Goal: Information Seeking & Learning: Find specific fact

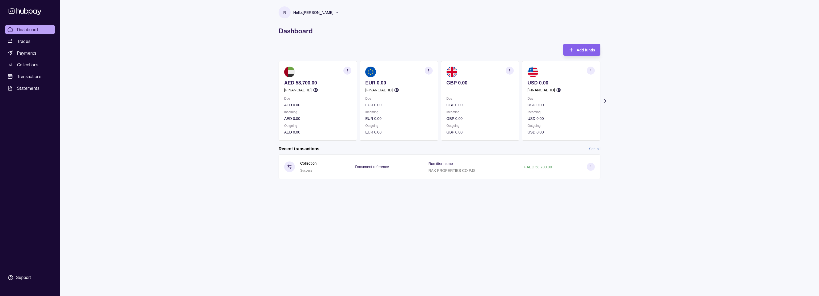
click at [345, 70] on section "button" at bounding box center [348, 71] width 8 height 8
click at [315, 83] on link "View account details" at bounding box center [311, 84] width 34 height 6
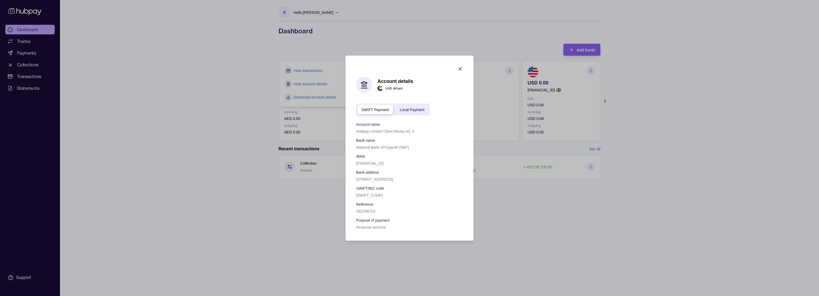
click at [409, 109] on span "Local Payment" at bounding box center [412, 110] width 25 height 4
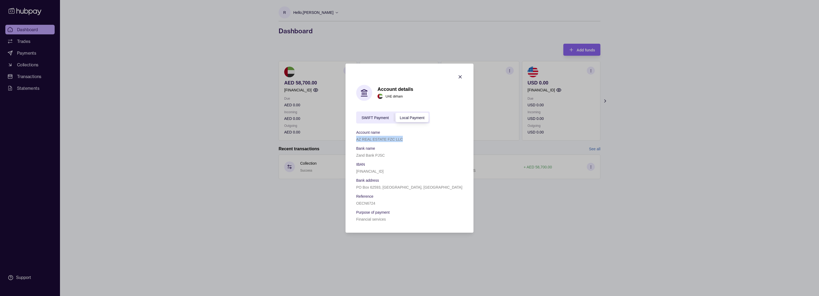
drag, startPoint x: 356, startPoint y: 137, endPoint x: 402, endPoint y: 138, distance: 46.7
click at [402, 138] on section "Account details [GEOGRAPHIC_DATA] dirham SWIFT Payment Local Payment Account na…" at bounding box center [410, 147] width 128 height 169
copy p "AZ REAL ESTATE FZC LLC"
drag, startPoint x: 357, startPoint y: 171, endPoint x: 405, endPoint y: 172, distance: 48.0
click at [384, 172] on p "[FINANCIAL_ID]" at bounding box center [369, 171] width 27 height 4
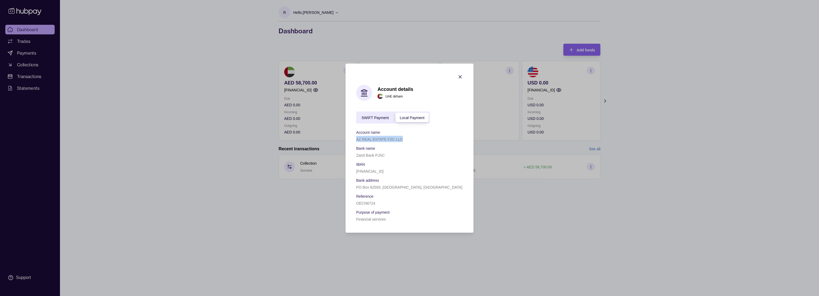
copy p "[FINANCIAL_ID]"
drag, startPoint x: 356, startPoint y: 155, endPoint x: 384, endPoint y: 155, distance: 28.3
click at [384, 155] on section "Account details [GEOGRAPHIC_DATA] dirham SWIFT Payment Local Payment Account na…" at bounding box center [410, 147] width 128 height 169
copy p "Zand Bank PJSC"
drag, startPoint x: 356, startPoint y: 186, endPoint x: 402, endPoint y: 186, distance: 45.6
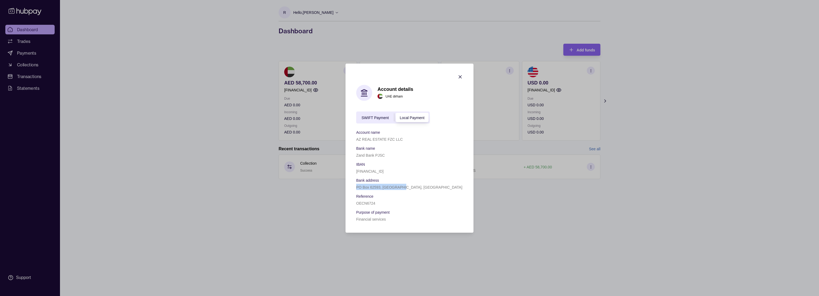
click at [402, 186] on p "PO Box 62593, [GEOGRAPHIC_DATA], [GEOGRAPHIC_DATA]" at bounding box center [409, 187] width 106 height 4
copy p "PO Box 62593, [GEOGRAPHIC_DATA], [GEOGRAPHIC_DATA]"
click at [379, 120] on div "SWIFT Payment" at bounding box center [375, 117] width 38 height 6
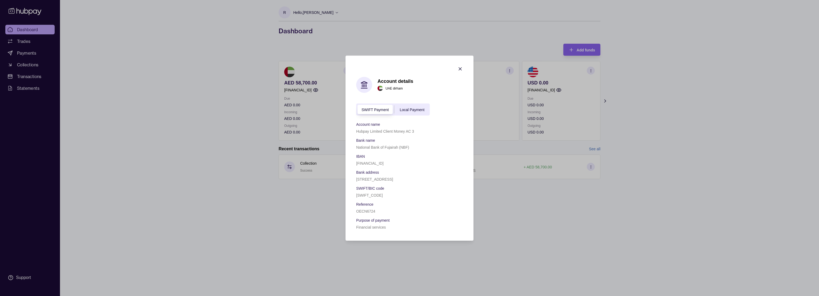
click at [407, 104] on div "SWIFT Payment Local Payment" at bounding box center [393, 110] width 74 height 12
click at [407, 108] on span "Local Payment" at bounding box center [412, 110] width 25 height 4
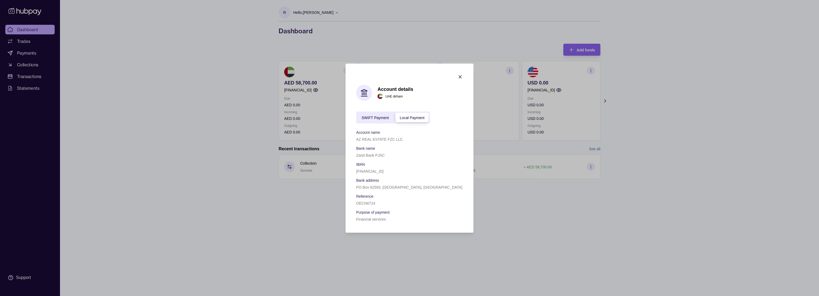
drag, startPoint x: 405, startPoint y: 169, endPoint x: 356, endPoint y: 169, distance: 49.1
click at [356, 169] on div "[FINANCIAL_ID]" at bounding box center [409, 171] width 107 height 6
copy p "[FINANCIAL_ID]"
click at [382, 116] on span "SWIFT Payment" at bounding box center [375, 118] width 27 height 4
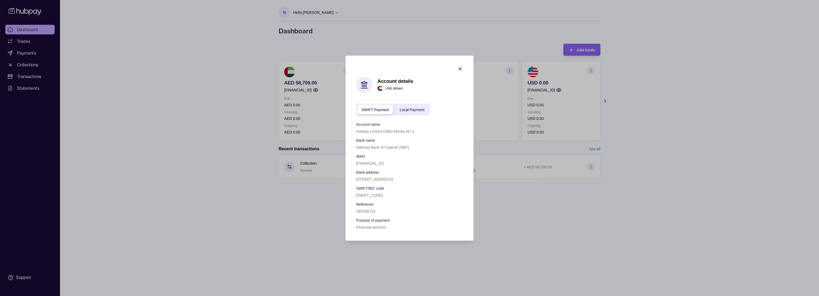
click at [458, 67] on icon "button" at bounding box center [460, 68] width 5 height 5
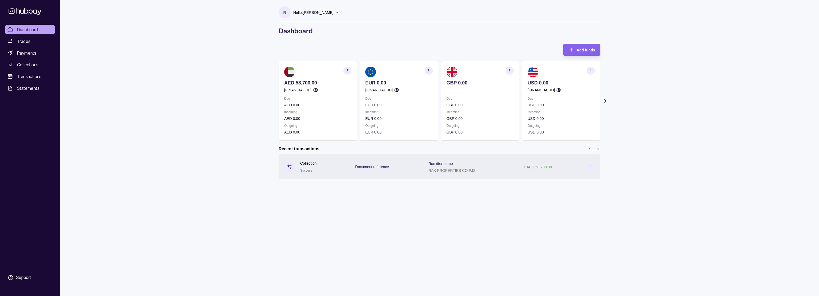
click at [373, 169] on span "Document reference" at bounding box center [372, 167] width 34 height 6
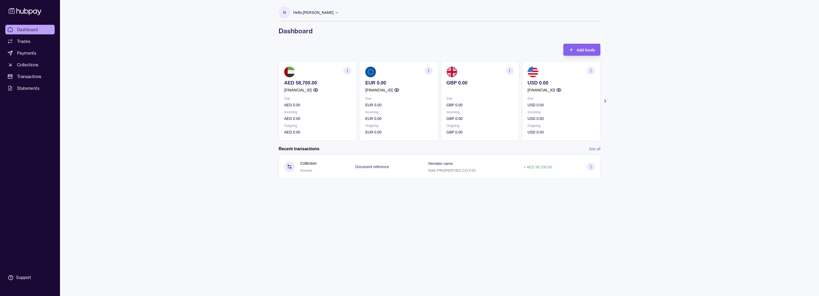
click at [571, 151] on html "Dashboard Trades Payments Collections Transactions Statements Support R Hello, …" at bounding box center [409, 148] width 819 height 296
click at [319, 88] on icon "button" at bounding box center [315, 89] width 5 height 5
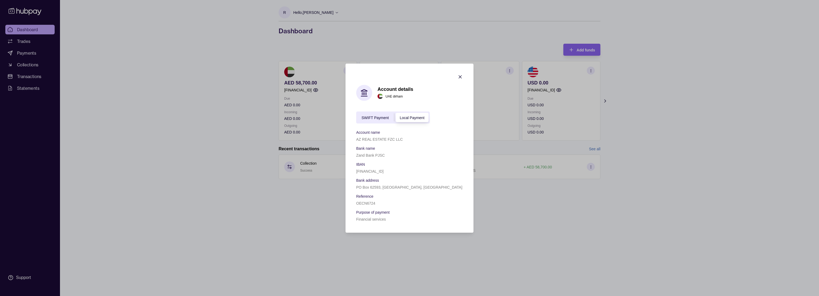
click at [382, 117] on span "SWIFT Payment" at bounding box center [375, 118] width 27 height 4
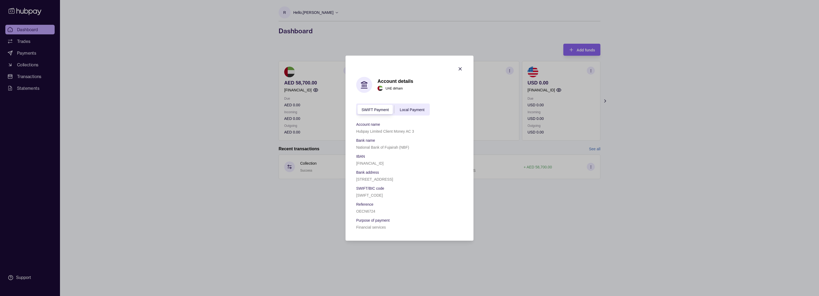
click at [412, 109] on span "Local Payment" at bounding box center [412, 110] width 25 height 4
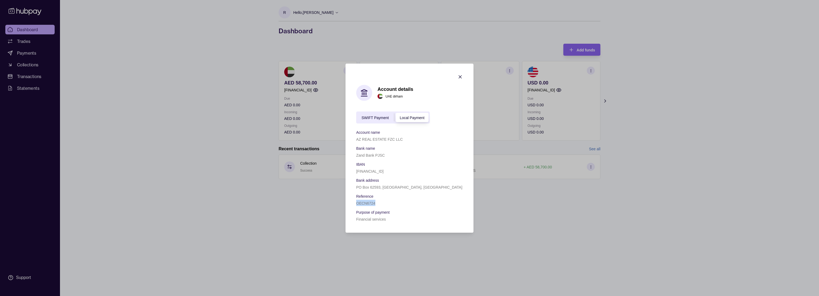
drag, startPoint x: 377, startPoint y: 202, endPoint x: 356, endPoint y: 203, distance: 21.1
click at [356, 203] on div "OECN6724" at bounding box center [409, 203] width 107 height 6
copy p "OECN6724"
click at [378, 204] on div "OECN6724" at bounding box center [409, 203] width 107 height 6
drag, startPoint x: 379, startPoint y: 204, endPoint x: 351, endPoint y: 204, distance: 28.3
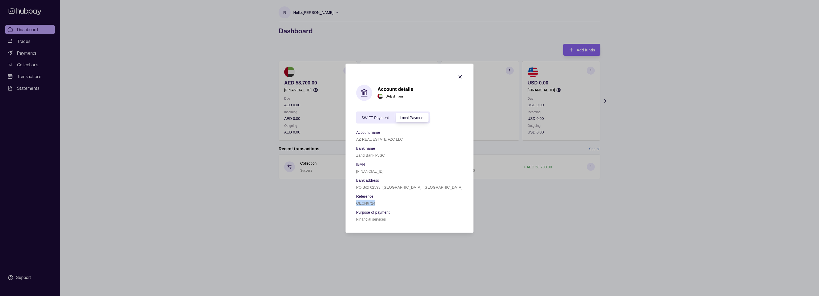
click at [351, 204] on section "Account details [GEOGRAPHIC_DATA] dirham SWIFT Payment Local Payment Account na…" at bounding box center [410, 147] width 128 height 169
copy p "OECN6724"
click at [460, 79] on div at bounding box center [460, 77] width 5 height 7
click at [461, 77] on icon "button" at bounding box center [460, 76] width 5 height 5
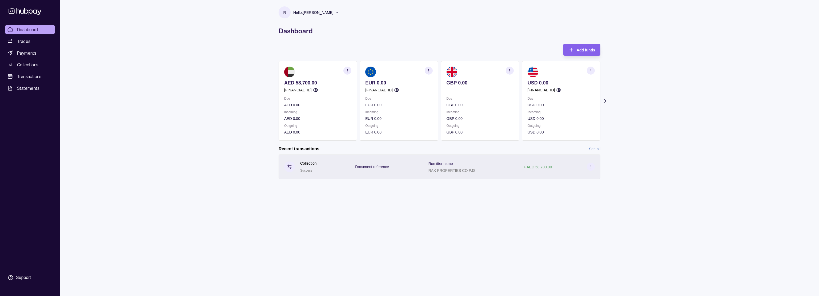
click at [452, 170] on p "RAK PROPERTIES CO PJS" at bounding box center [452, 171] width 47 height 4
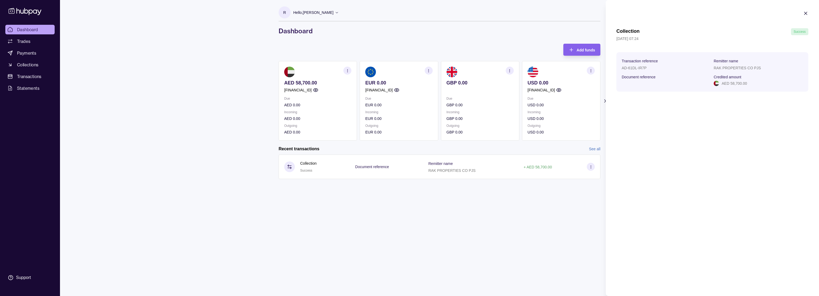
click at [594, 168] on html "Dashboard Trades Payments Collections Transactions Statements Support R Hello, …" at bounding box center [409, 148] width 819 height 296
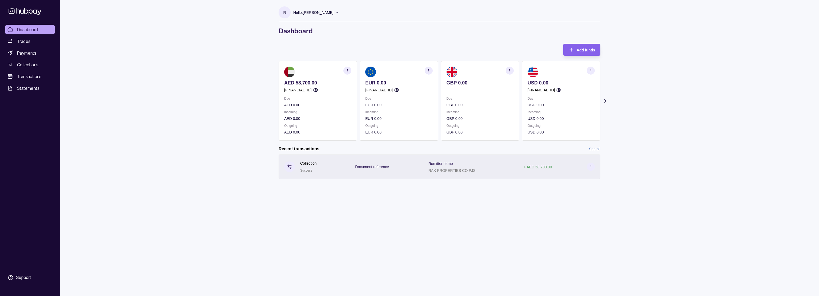
click at [593, 168] on section at bounding box center [591, 167] width 8 height 8
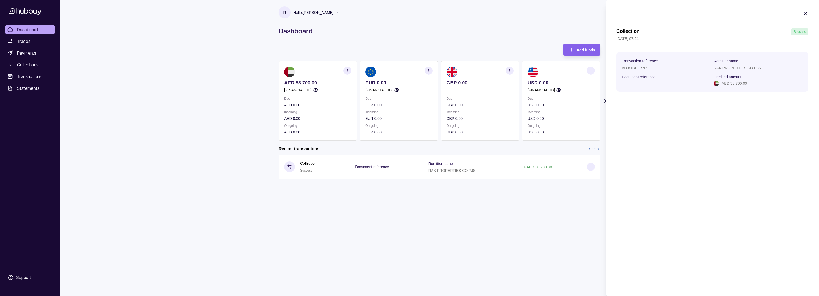
click at [806, 14] on icon "button" at bounding box center [806, 13] width 3 height 3
